Goal: Transaction & Acquisition: Purchase product/service

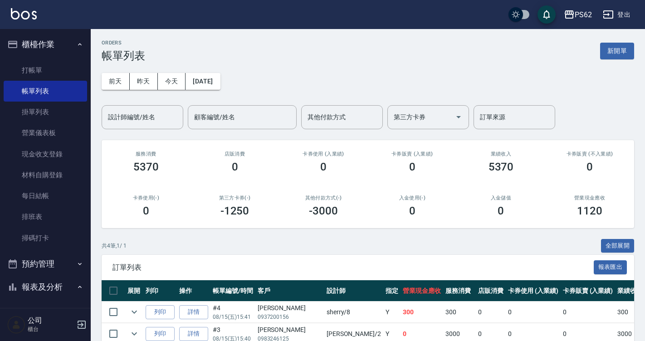
scroll to position [45, 0]
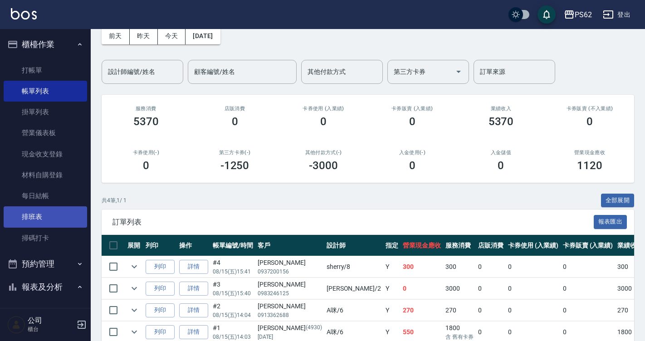
click at [61, 214] on link "排班表" at bounding box center [45, 216] width 83 height 21
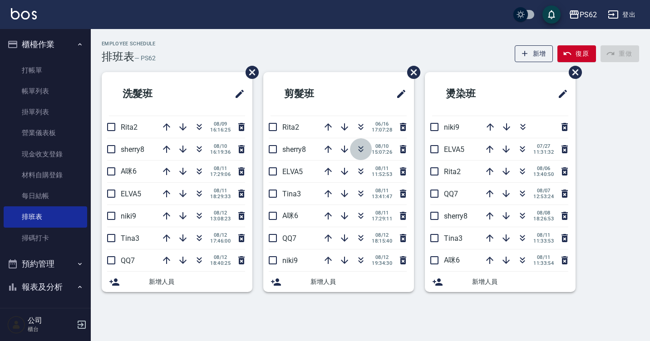
click at [361, 146] on icon "button" at bounding box center [360, 149] width 11 height 11
click at [358, 170] on icon "button" at bounding box center [360, 171] width 11 height 11
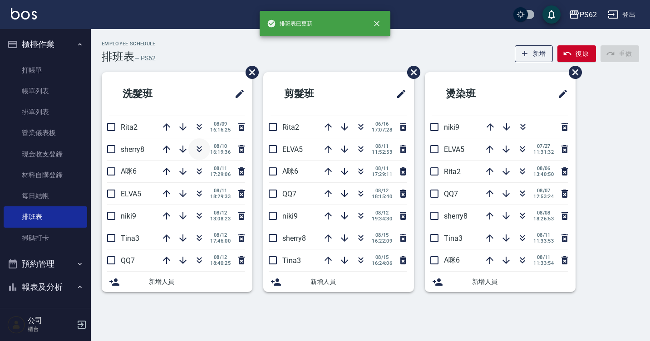
click at [199, 149] on icon "button" at bounding box center [199, 147] width 5 height 3
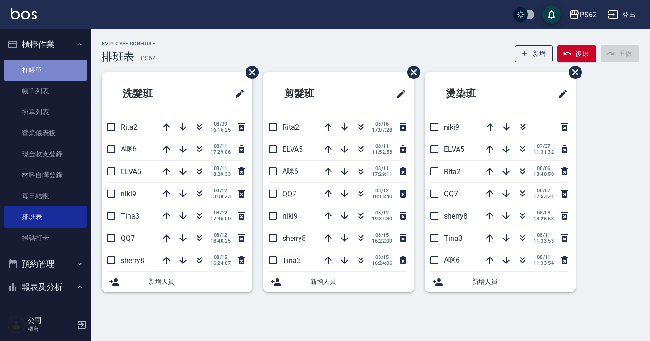
click at [50, 70] on link "打帳單" at bounding box center [45, 70] width 83 height 21
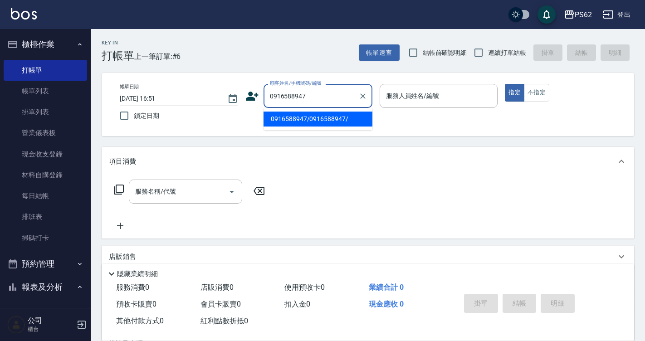
type input "0916588947/0916588947/"
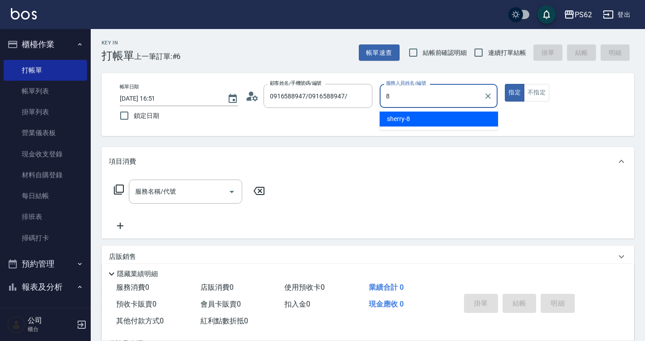
type input "sherry-8"
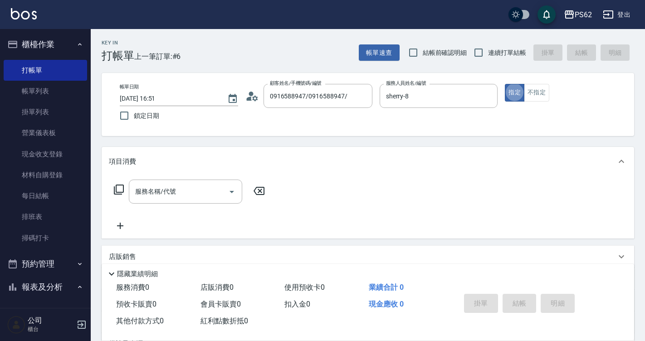
type button "true"
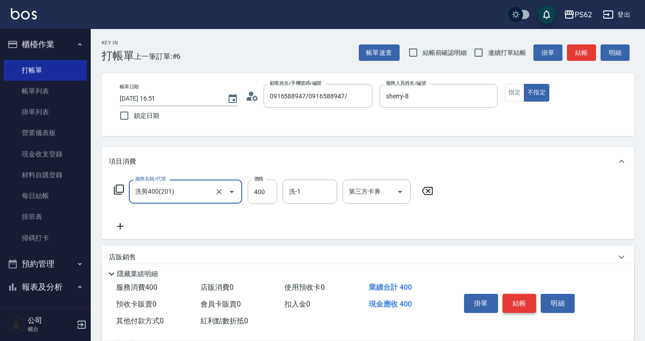
type input "洗剪400(201)"
click at [524, 308] on button "結帳" at bounding box center [520, 303] width 34 height 19
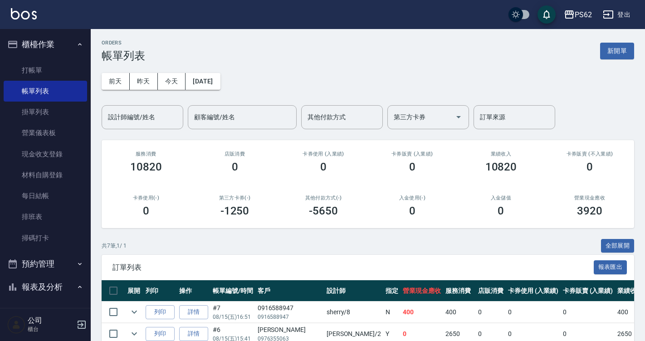
click at [561, 308] on td "0" at bounding box center [588, 312] width 55 height 21
click at [96, 68] on div "ORDERS 帳單列表 新開單 [DATE] [DATE] [DATE] [DATE] 設計師編號/姓名 設計師編號/姓名 顧客編號/姓名 顧客編號/姓名 其…" at bounding box center [368, 259] width 554 height 460
click at [69, 73] on link "打帳單" at bounding box center [45, 70] width 83 height 21
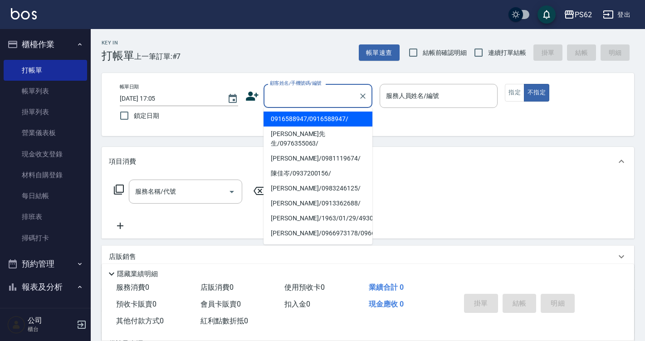
click at [279, 95] on input "顧客姓名/手機號碼/編號" at bounding box center [311, 96] width 87 height 16
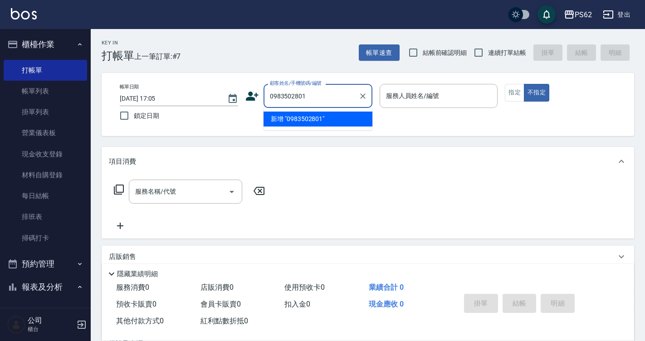
click at [313, 122] on li "新增 "0983502801"" at bounding box center [318, 119] width 109 height 15
type input "0983502801"
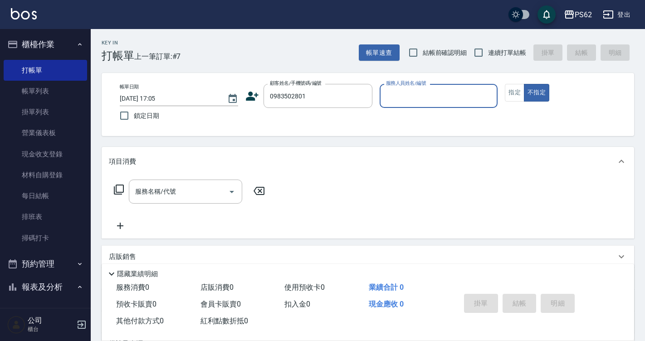
click at [250, 98] on icon at bounding box center [252, 96] width 13 height 9
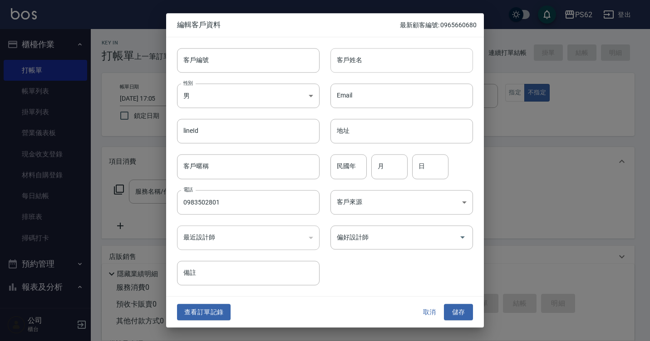
type input "0983502801"
click at [377, 59] on input "客戶姓名" at bounding box center [401, 60] width 142 height 24
type input "[PERSON_NAME]"
click at [308, 90] on body "PS62 登出 櫃檯作業 打帳單 帳單列表 掛單列表 營業儀表板 現金收支登錄 材料自購登錄 每日結帳 排班表 掃碼打卡 預約管理 預約管理 單日預約紀錄 單…" at bounding box center [325, 221] width 650 height 442
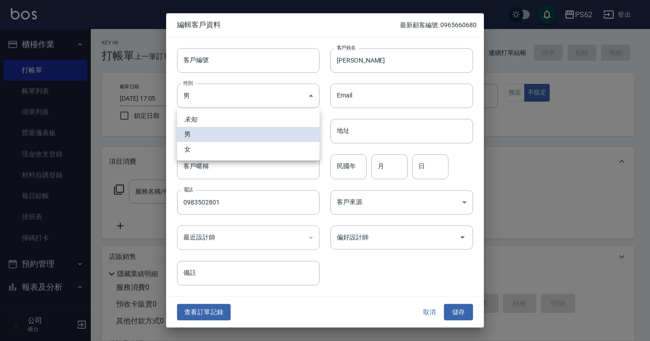
click at [274, 155] on li "女" at bounding box center [248, 149] width 142 height 15
type input "[DEMOGRAPHIC_DATA]"
click at [274, 155] on li "女" at bounding box center [248, 149] width 142 height 15
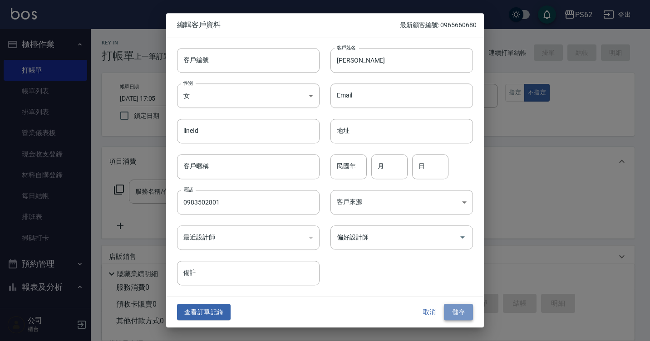
click at [465, 310] on button "儲存" at bounding box center [458, 312] width 29 height 17
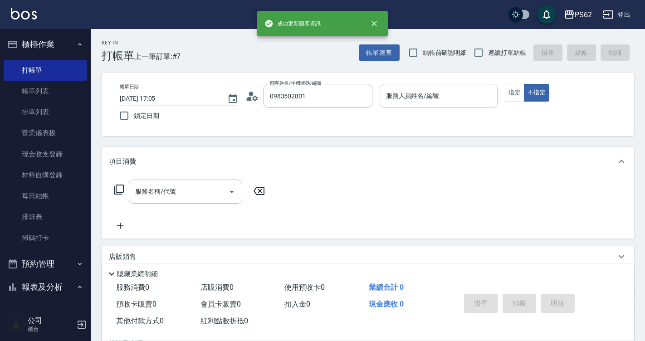
click at [410, 98] on input "服務人員姓名/編號" at bounding box center [439, 96] width 110 height 16
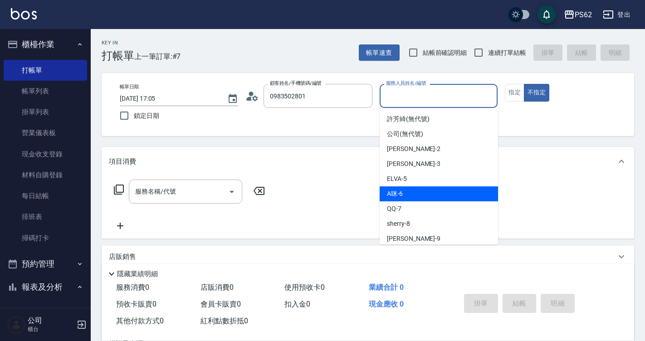
click at [418, 200] on div "A咪 -6" at bounding box center [439, 193] width 118 height 15
type input "A咪-6"
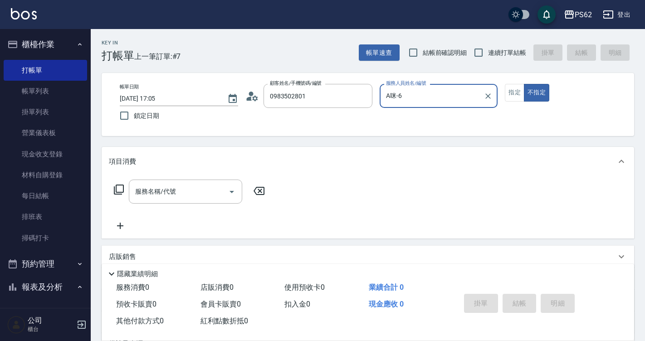
click at [123, 188] on icon at bounding box center [119, 190] width 10 height 10
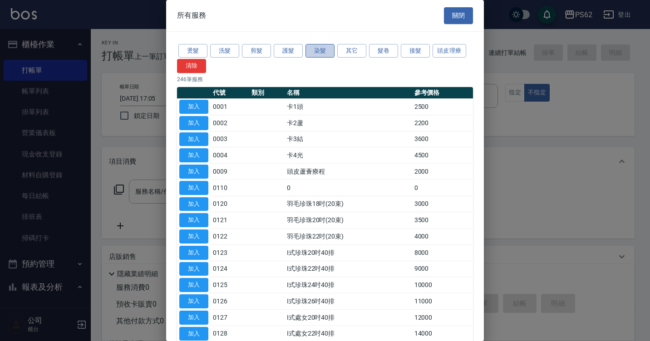
click at [332, 52] on button "染髮" at bounding box center [319, 51] width 29 height 14
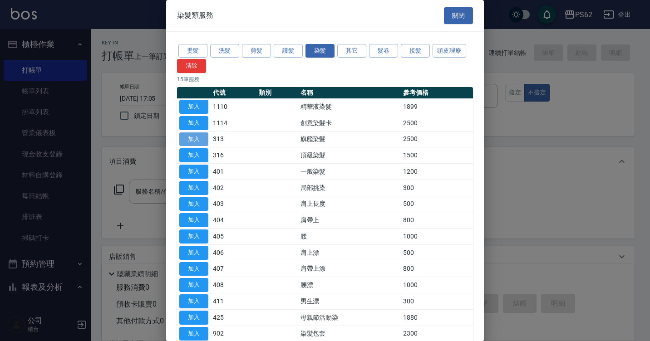
click at [188, 139] on button "加入" at bounding box center [193, 139] width 29 height 14
type input "旗艦染髮(313)"
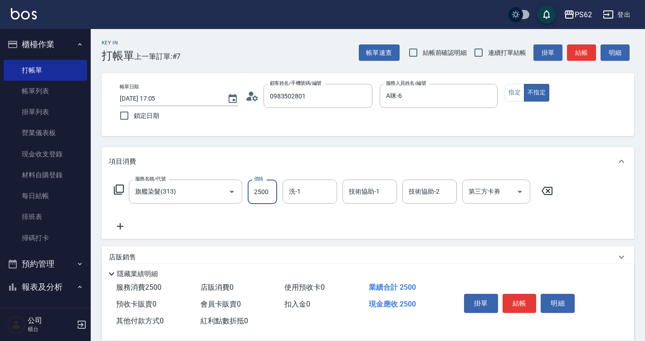
click at [272, 187] on input "2500" at bounding box center [262, 192] width 29 height 24
type input "3140"
click at [503, 95] on div "帳單日期 [DATE] 17:05 鎖定日期 顧客姓名/手機號碼/編號 0983502801 顧客姓名/手機號碼/編號 服務人員姓名/編號 A咪-6 服務人員…" at bounding box center [367, 104] width 511 height 41
click at [513, 91] on button "指定" at bounding box center [515, 93] width 20 height 18
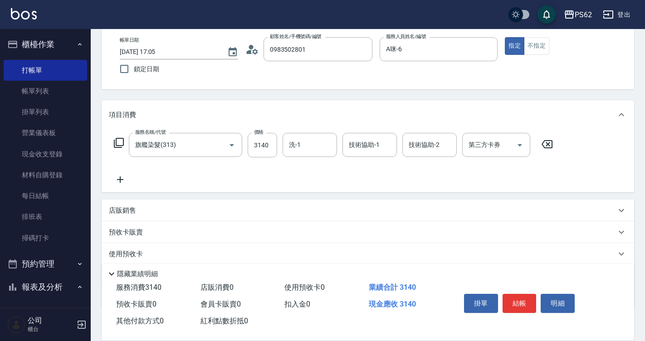
scroll to position [101, 0]
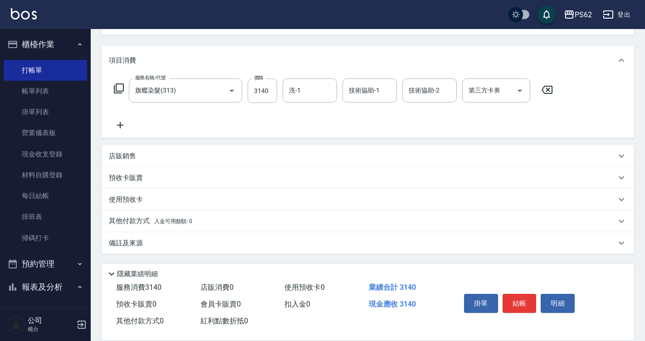
click at [121, 220] on p "其他付款方式 入金可用餘額: 0" at bounding box center [150, 221] width 83 height 10
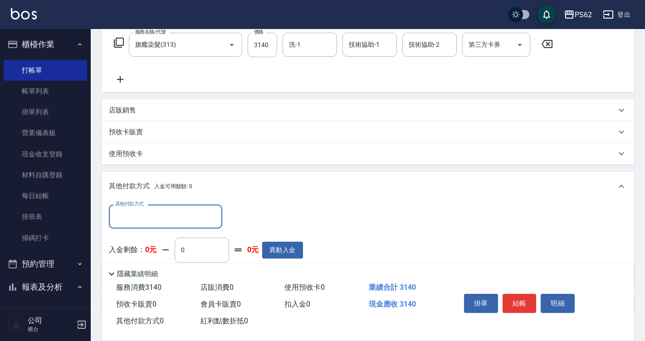
scroll to position [208, 0]
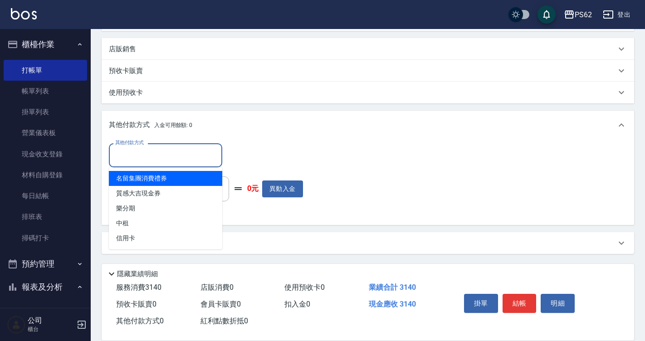
click at [137, 156] on input "其他付款方式" at bounding box center [165, 155] width 105 height 16
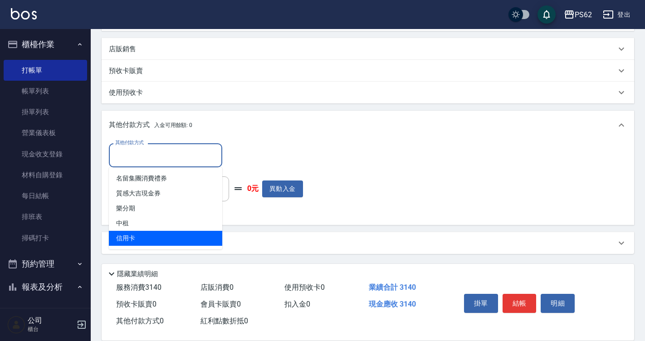
click at [142, 235] on span "信用卡" at bounding box center [165, 238] width 113 height 15
type input "信用卡"
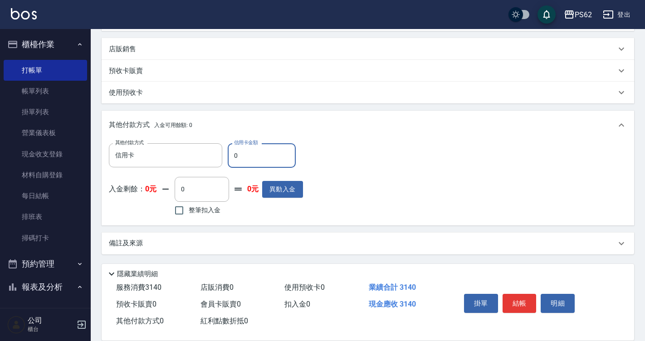
click at [253, 160] on input "0" at bounding box center [262, 155] width 68 height 24
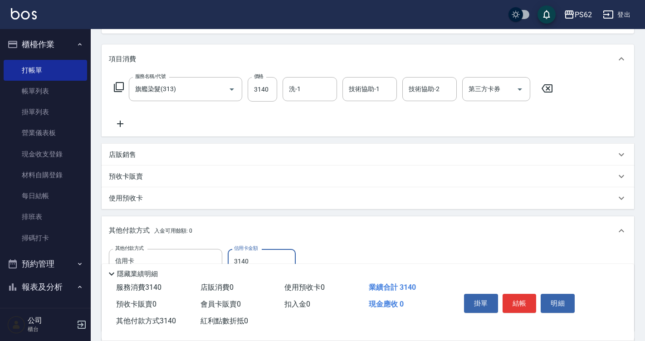
scroll to position [0, 0]
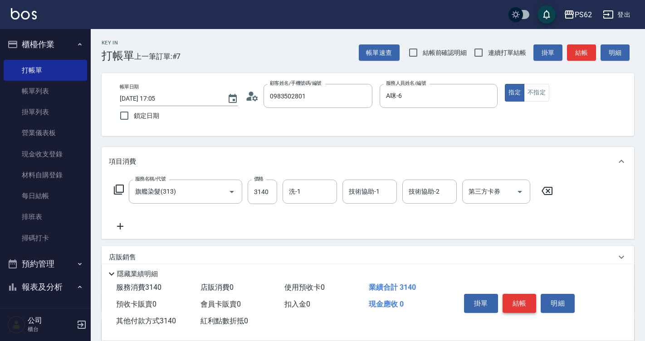
type input "3140"
click at [516, 299] on button "結帳" at bounding box center [520, 303] width 34 height 19
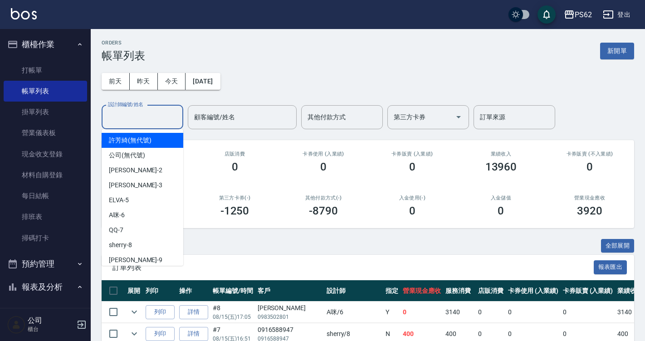
click at [136, 112] on input "設計師編號/姓名" at bounding box center [142, 117] width 73 height 16
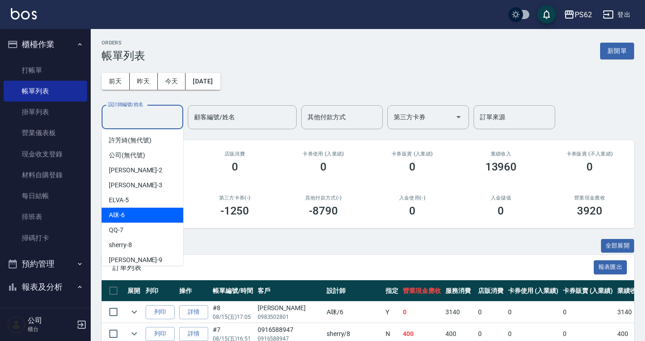
click at [148, 216] on div "A咪 -6" at bounding box center [143, 215] width 82 height 15
type input "A咪-6"
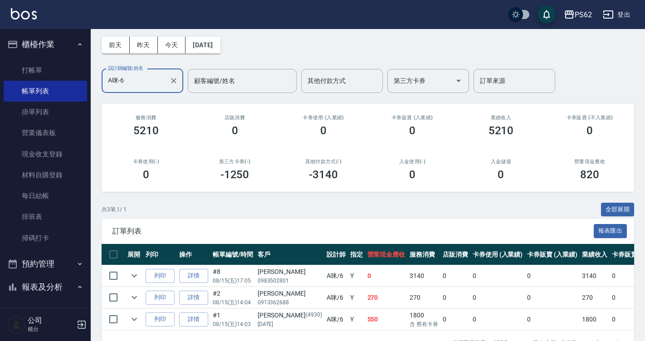
scroll to position [68, 0]
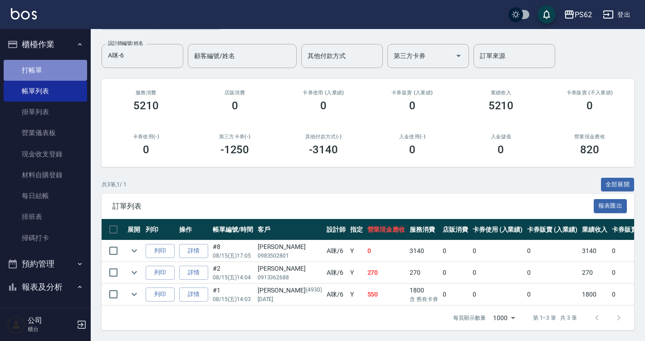
click at [55, 72] on link "打帳單" at bounding box center [45, 70] width 83 height 21
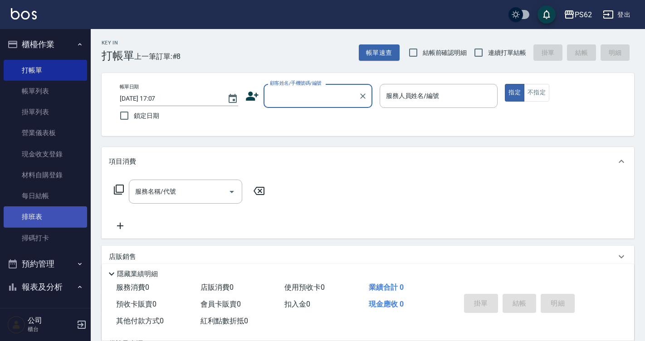
click at [47, 212] on link "排班表" at bounding box center [45, 216] width 83 height 21
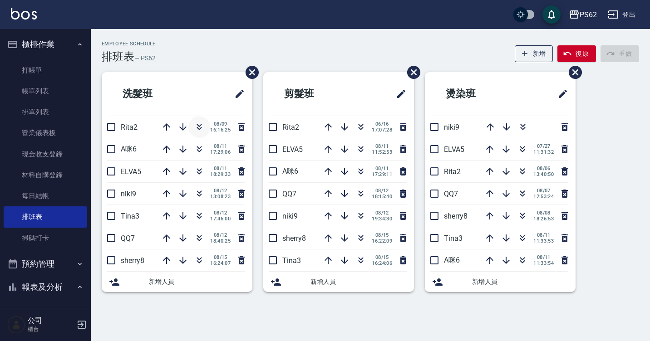
click at [203, 127] on icon "button" at bounding box center [199, 127] width 11 height 11
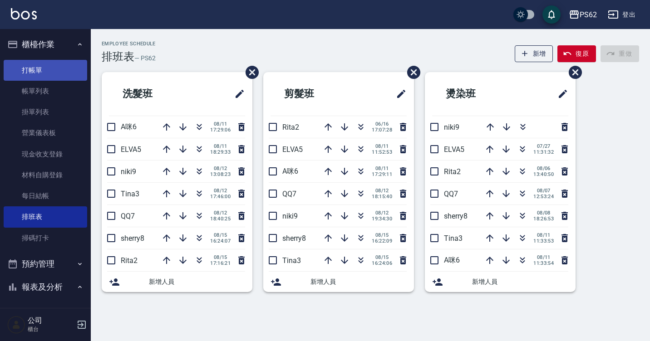
click at [53, 72] on link "打帳單" at bounding box center [45, 70] width 83 height 21
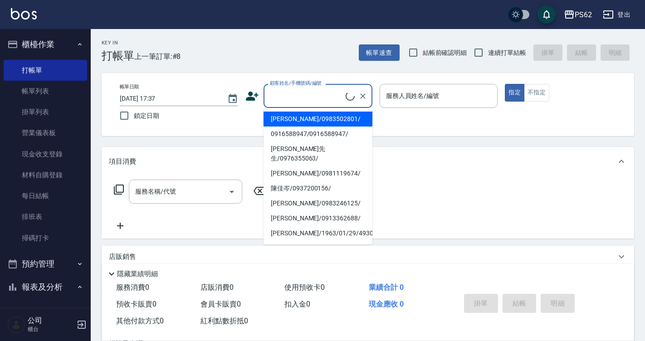
click at [269, 96] on input "顧客姓名/手機號碼/編號" at bounding box center [307, 96] width 78 height 16
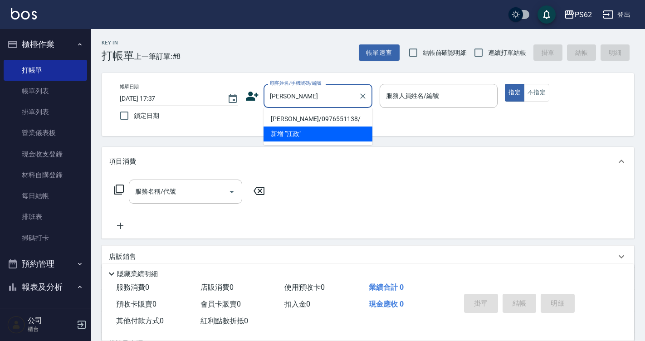
type input "[PERSON_NAME]/0976551138/"
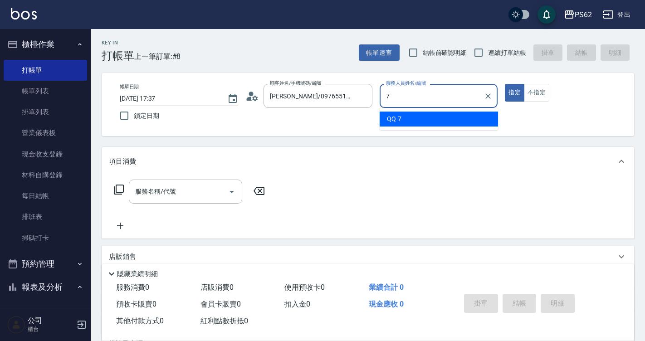
type input "QQ-7"
type button "true"
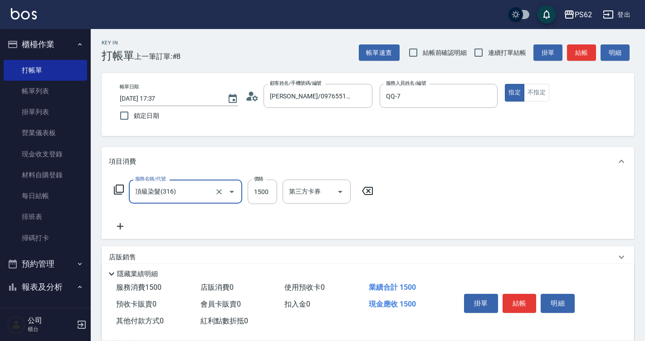
type input "頂級染髮(316)"
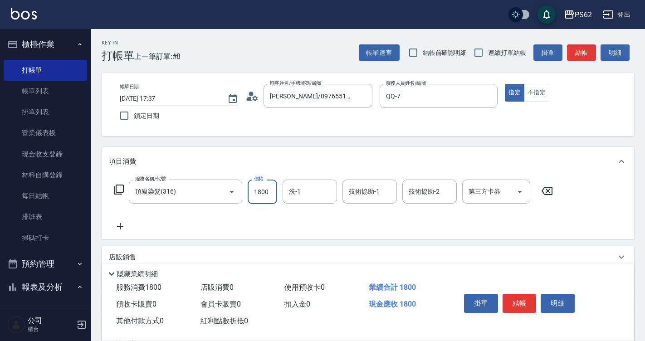
type input "1800"
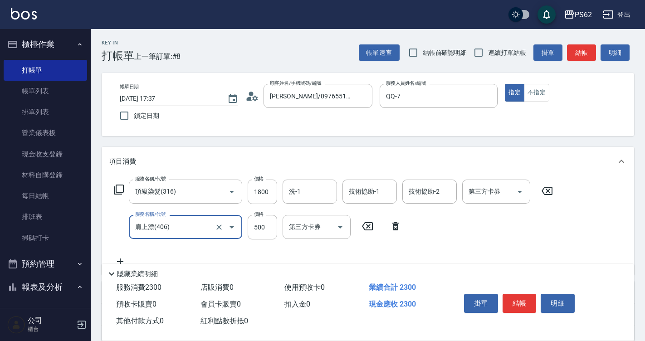
type input "肩上漂(406)"
type input "1500"
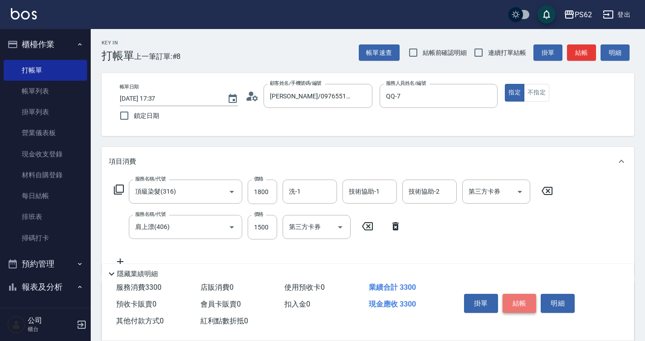
click at [525, 300] on button "結帳" at bounding box center [520, 303] width 34 height 19
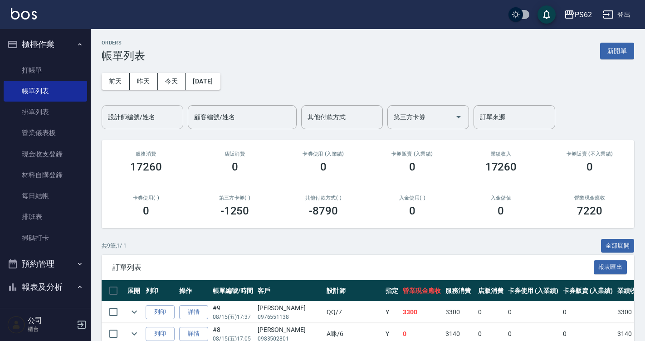
click at [120, 124] on input "設計師編號/姓名" at bounding box center [142, 117] width 73 height 16
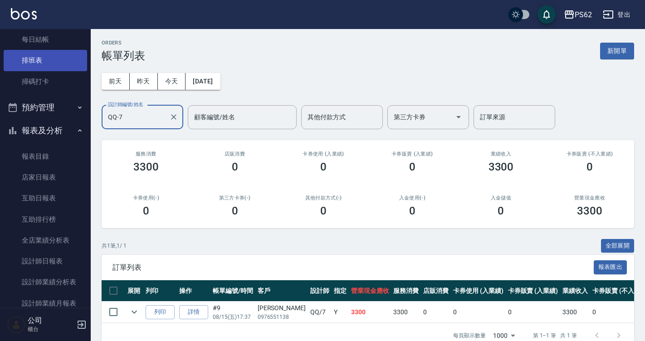
scroll to position [272, 0]
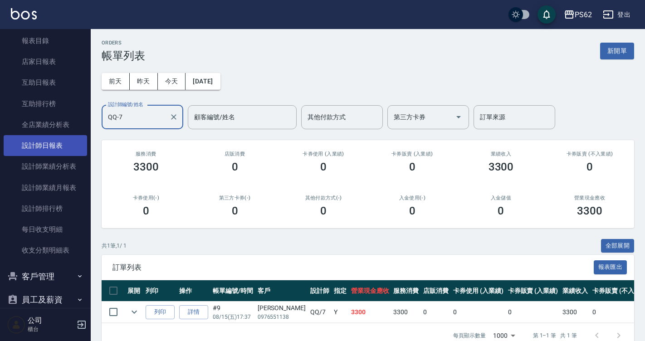
type input "QQ-7"
click at [53, 144] on link "設計師日報表" at bounding box center [45, 145] width 83 height 21
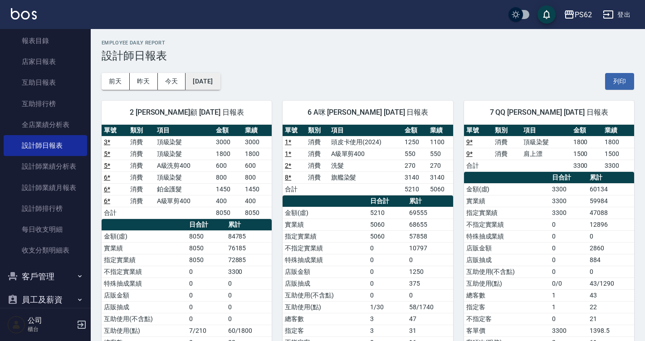
click at [209, 81] on button "[DATE]" at bounding box center [203, 81] width 34 height 17
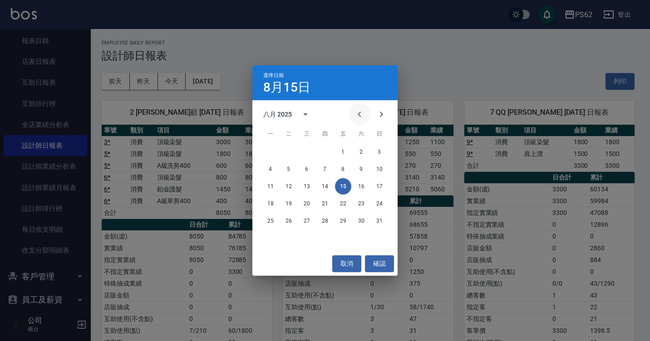
click at [359, 118] on icon "Previous month" at bounding box center [359, 114] width 11 height 11
click at [328, 184] on button "17" at bounding box center [325, 186] width 16 height 16
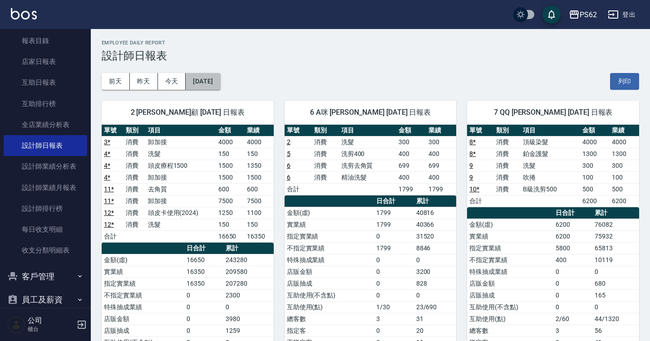
click at [213, 83] on button "[DATE]" at bounding box center [203, 81] width 34 height 17
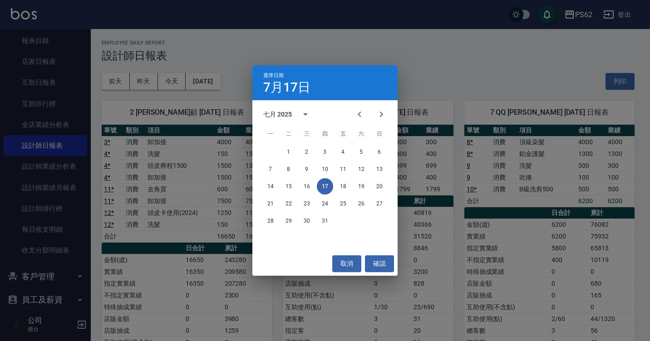
click at [213, 83] on div "選擇日期 [DATE] 七月 2025 一 二 三 四 五 六 日 1 2 3 4 5 6 7 8 9 10 11 12 13 14 15 16 17 18 …" at bounding box center [325, 170] width 650 height 341
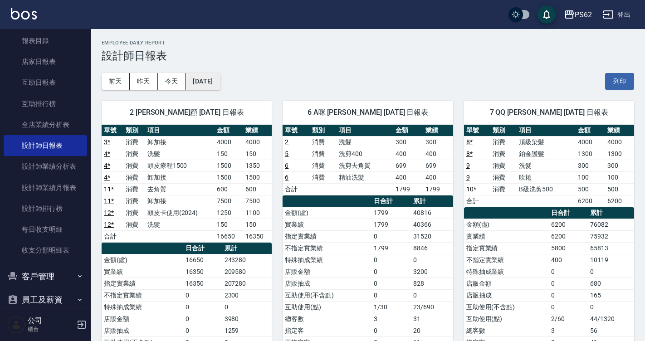
click at [208, 82] on button "[DATE]" at bounding box center [203, 81] width 34 height 17
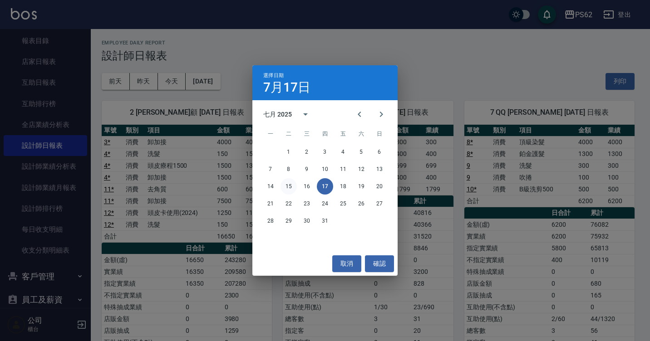
click at [290, 185] on button "15" at bounding box center [288, 186] width 16 height 16
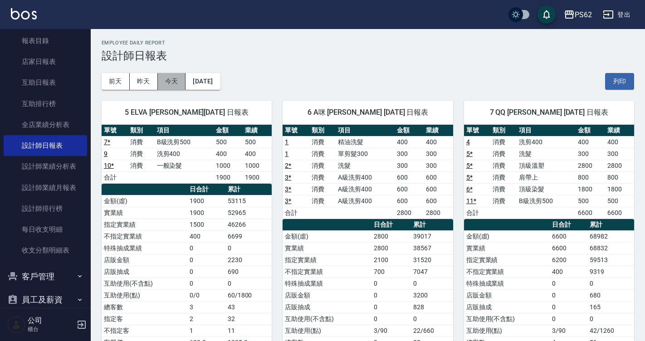
click at [173, 79] on button "今天" at bounding box center [172, 81] width 28 height 17
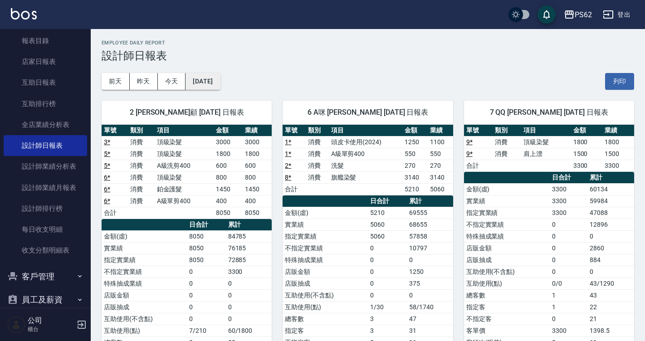
click at [219, 87] on button "[DATE]" at bounding box center [203, 81] width 34 height 17
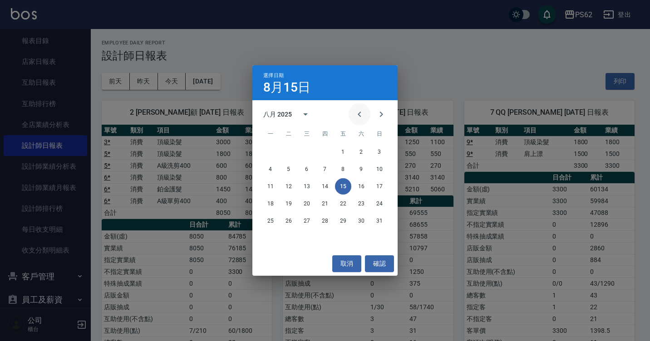
click at [361, 115] on icon "Previous month" at bounding box center [359, 114] width 11 height 11
click at [378, 189] on button "15" at bounding box center [379, 186] width 16 height 16
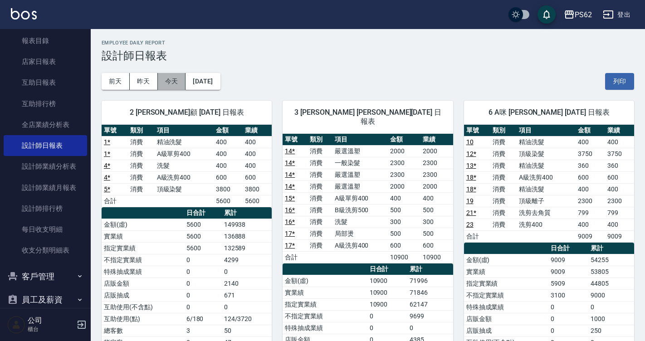
click at [164, 80] on button "今天" at bounding box center [172, 81] width 28 height 17
